Goal: Information Seeking & Learning: Learn about a topic

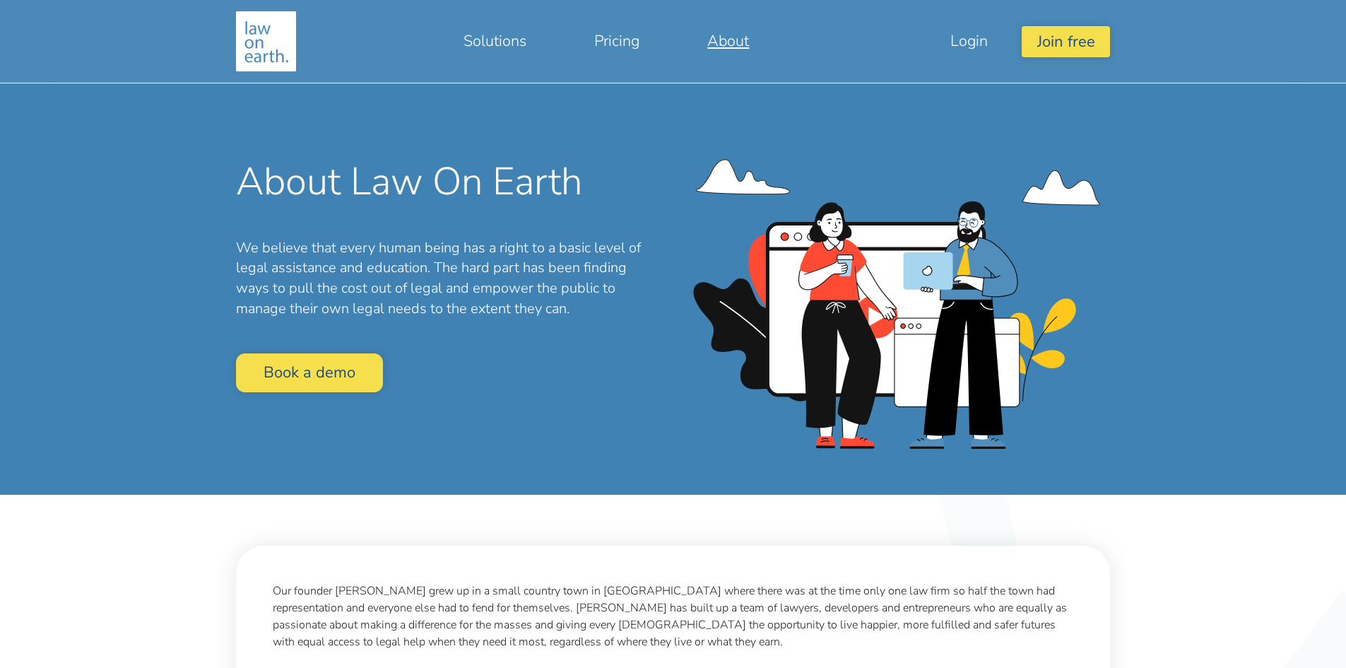
click at [724, 40] on link "About" at bounding box center [728, 41] width 110 height 34
